Goal: Task Accomplishment & Management: Manage account settings

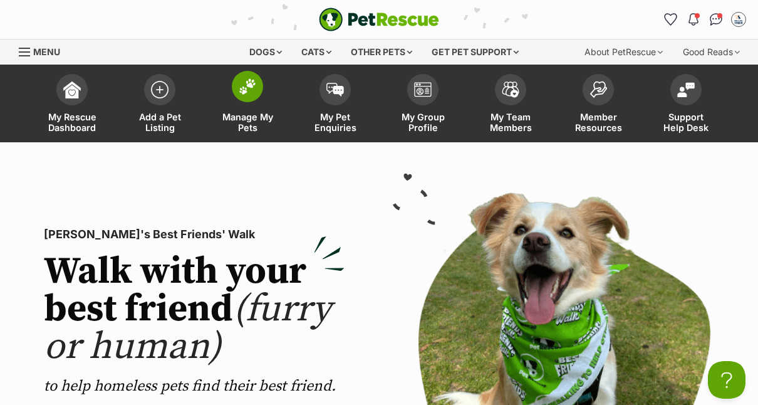
click at [240, 115] on span "Manage My Pets" at bounding box center [247, 121] width 56 height 21
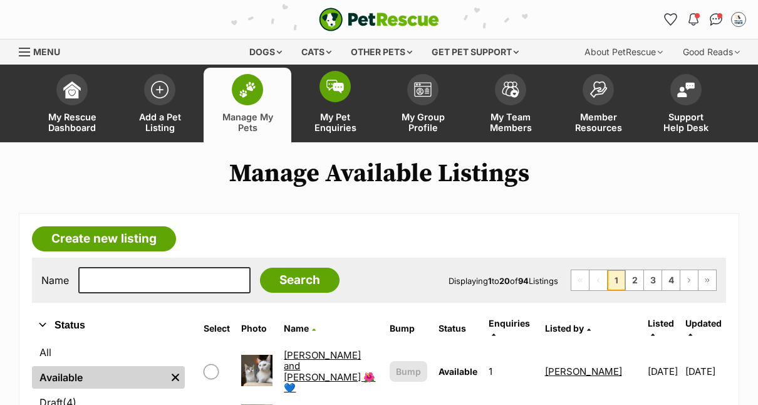
click at [334, 86] on img at bounding box center [335, 87] width 18 height 14
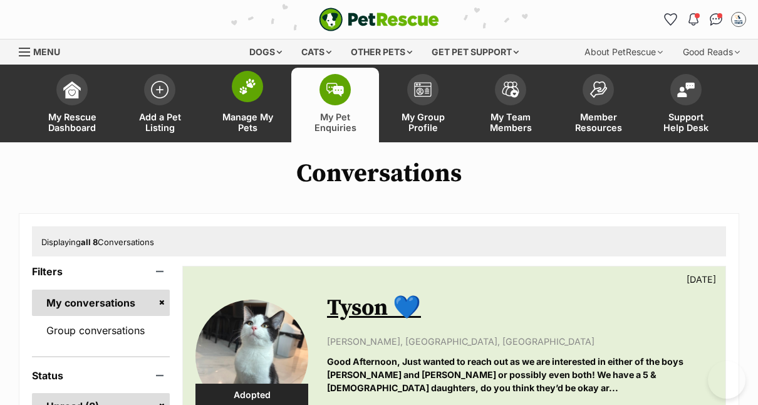
click at [242, 90] on img at bounding box center [248, 86] width 18 height 16
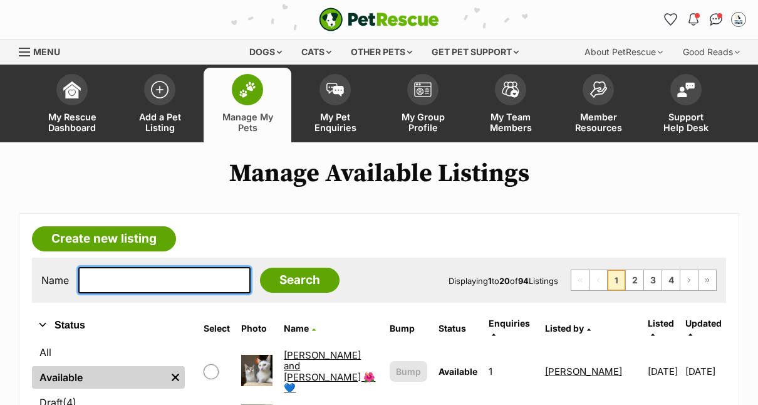
click at [158, 277] on input "text" at bounding box center [164, 280] width 172 height 26
type input "[PERSON_NAME]"
click at [260, 267] on input "Search" at bounding box center [300, 279] width 80 height 25
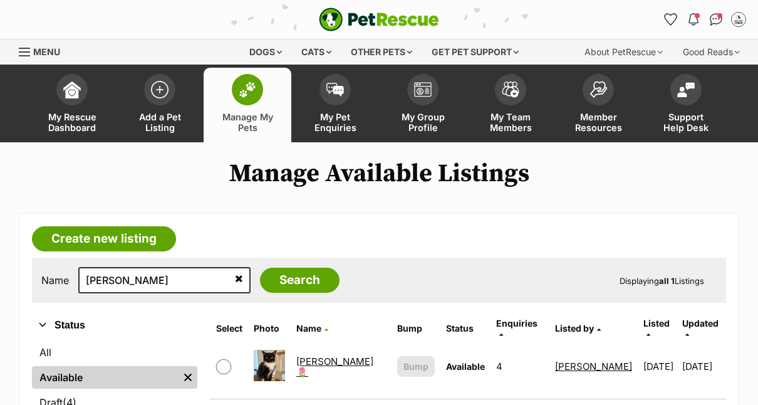
click at [309, 357] on link "Gertie 🌷" at bounding box center [334, 366] width 77 height 23
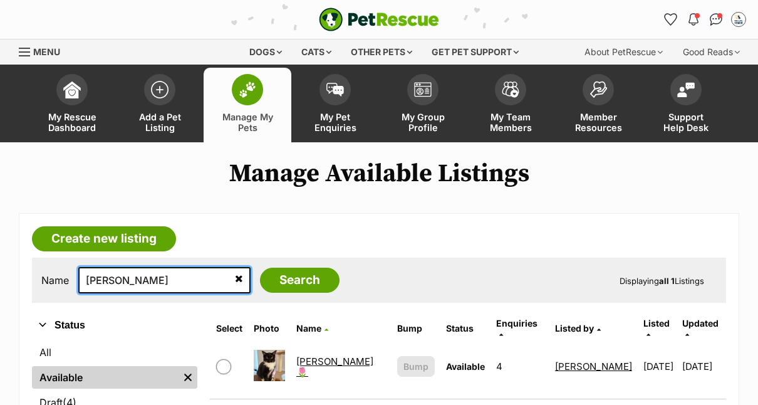
click at [125, 272] on input "gertie" at bounding box center [164, 280] width 172 height 26
type input "humphrey"
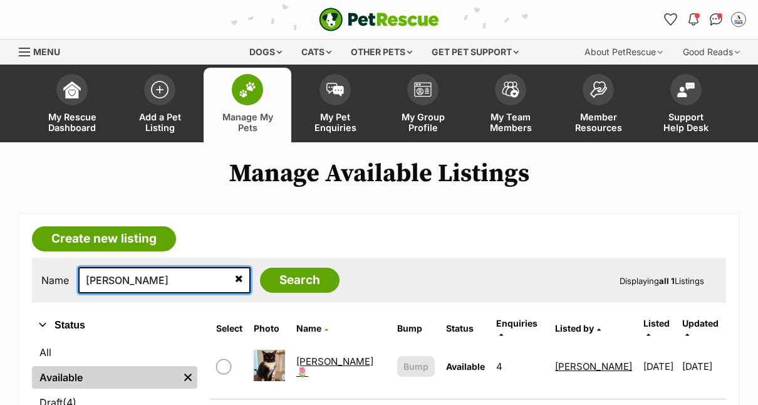
click at [260, 267] on input "Search" at bounding box center [300, 279] width 80 height 25
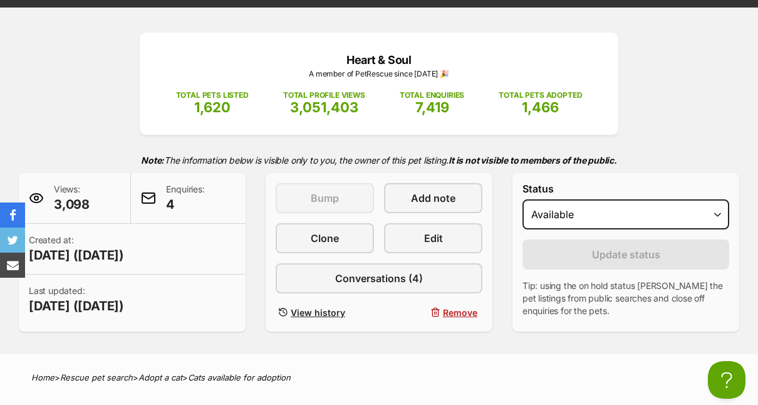
scroll to position [116, 0]
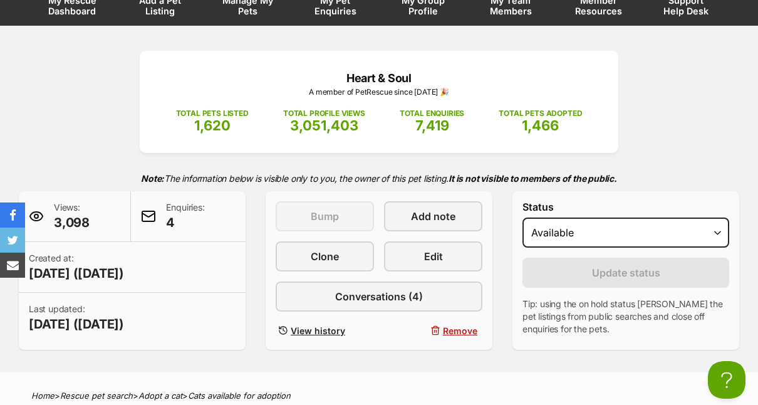
click at [341, 279] on div "This listing can be bumped in 1 day Bump Add note Clone Edit Conversations (4) …" at bounding box center [379, 270] width 207 height 138
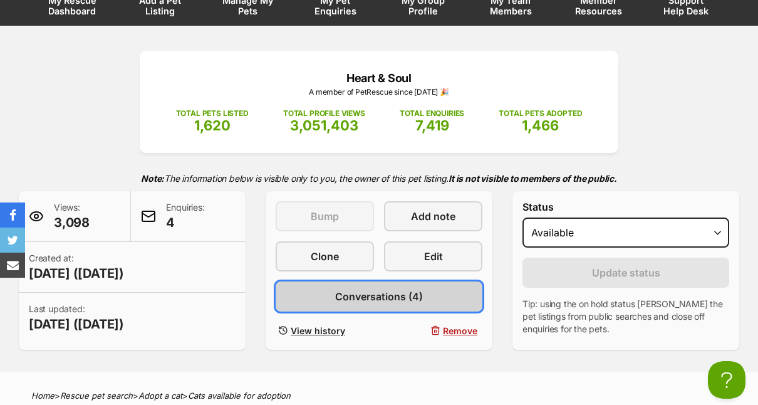
click at [341, 292] on span "Conversations (4)" at bounding box center [379, 296] width 88 height 15
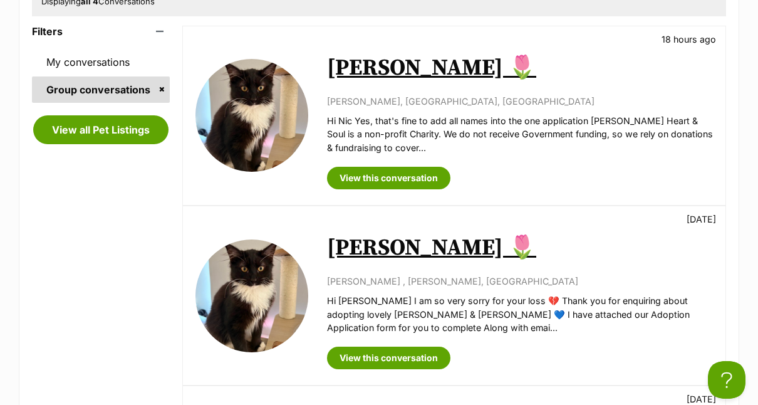
scroll to position [263, 0]
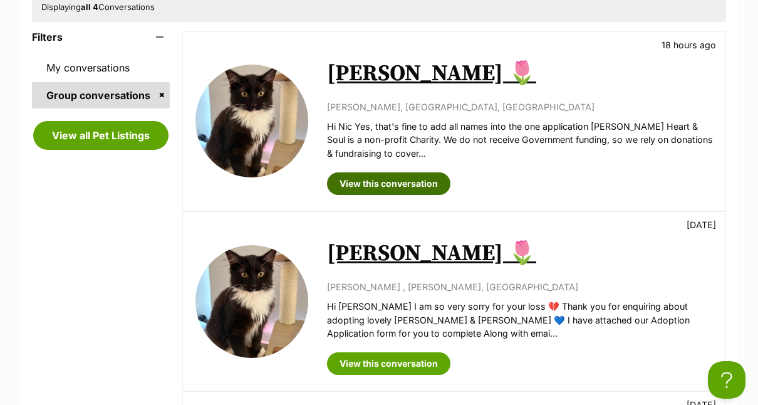
click at [389, 185] on link "View this conversation" at bounding box center [388, 183] width 123 height 23
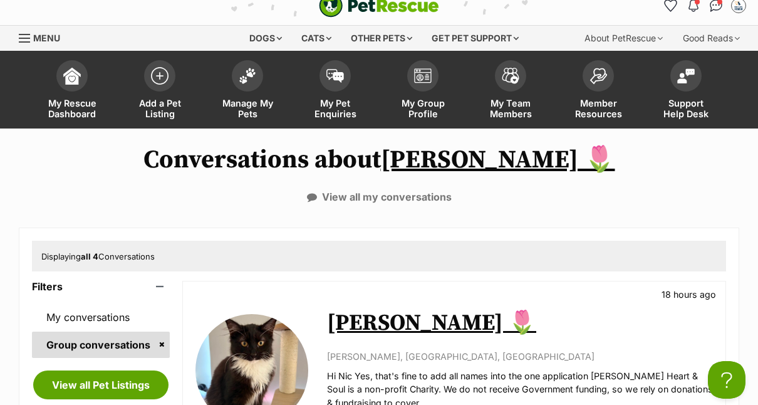
scroll to position [0, 0]
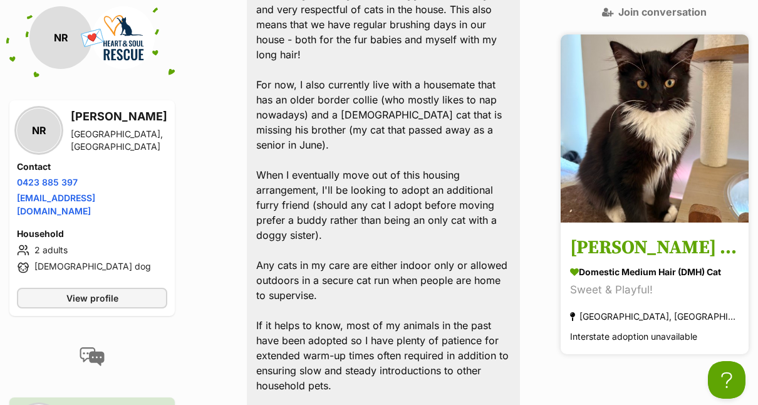
scroll to position [616, 0]
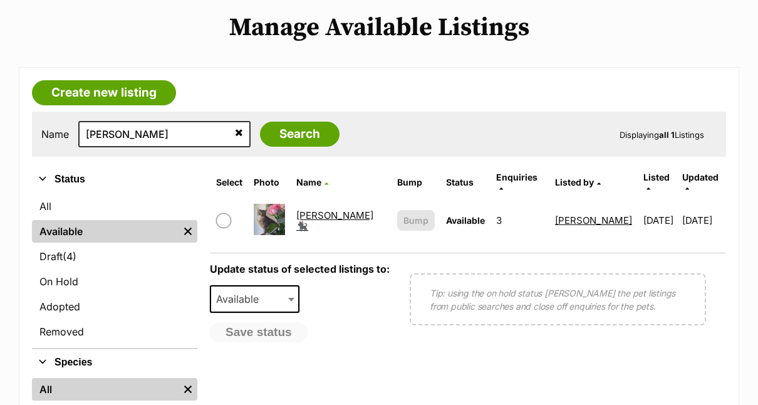
scroll to position [158, 0]
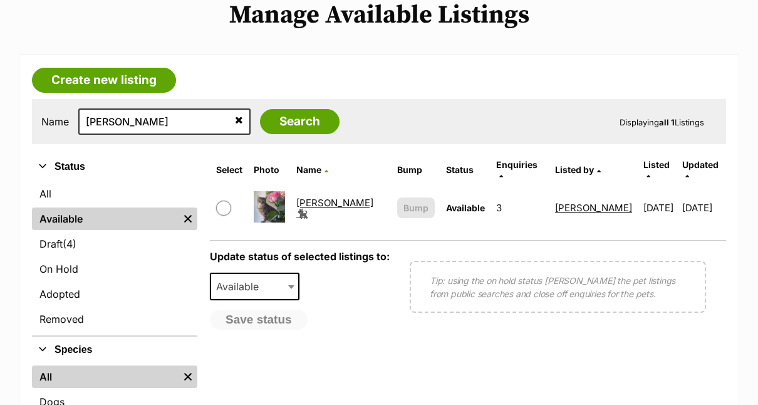
click at [319, 197] on link "[PERSON_NAME] 🐈‍⬛" at bounding box center [334, 208] width 77 height 23
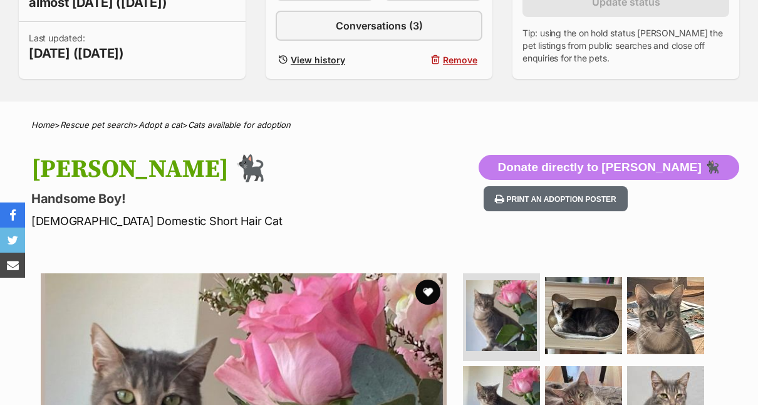
scroll to position [351, 0]
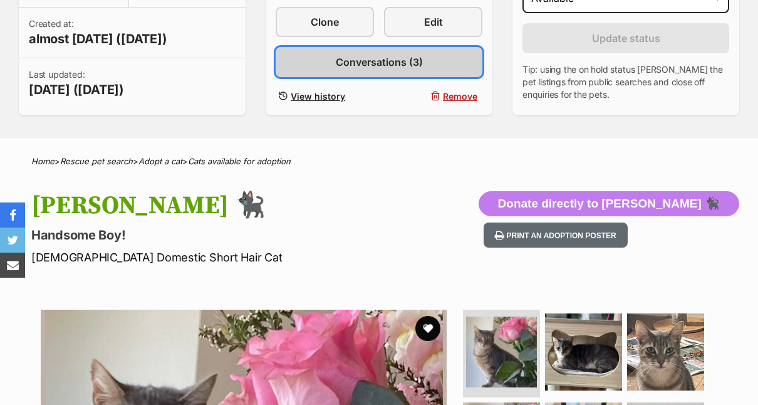
click at [356, 63] on span "Conversations (3)" at bounding box center [379, 61] width 87 height 15
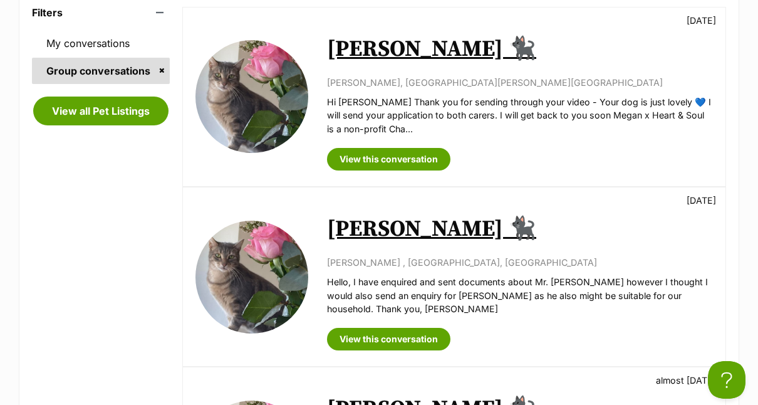
scroll to position [289, 0]
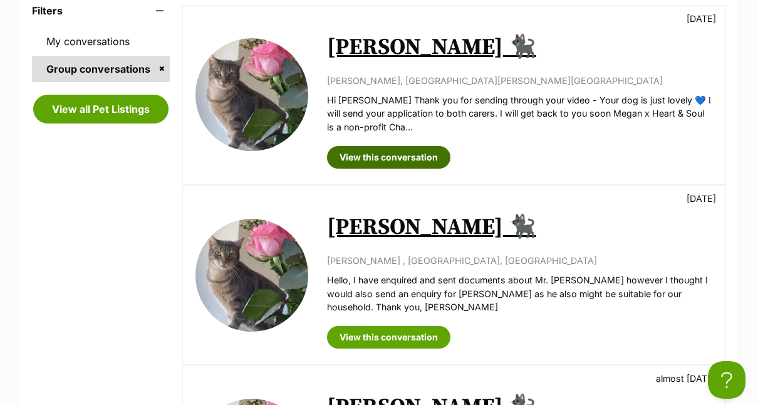
click at [389, 158] on link "View this conversation" at bounding box center [388, 157] width 123 height 23
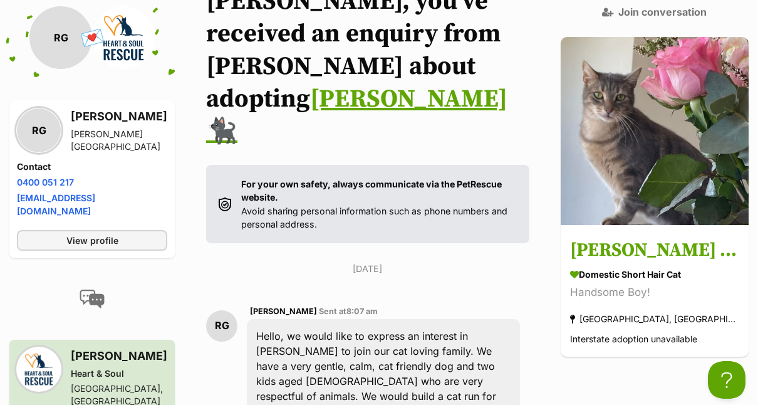
scroll to position [65, 0]
